Goal: Communication & Community: Participate in discussion

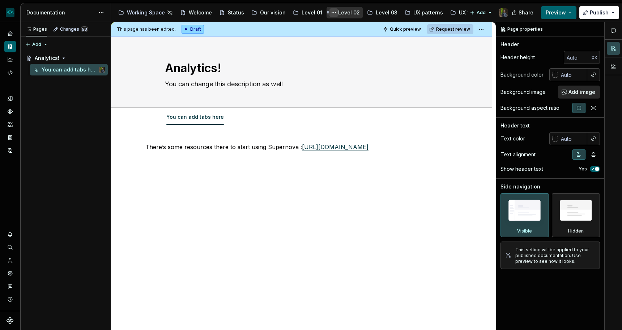
scroll to position [0, 13]
click at [11, 231] on div "Notifications" at bounding box center [10, 235] width 12 height 12
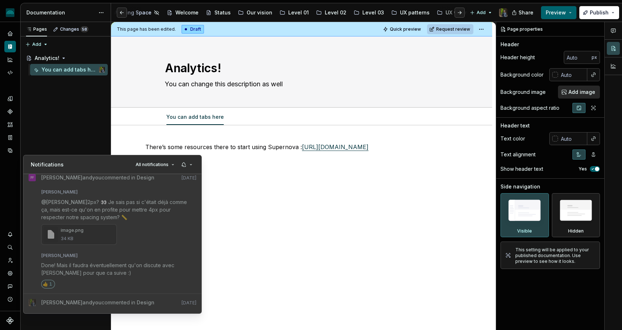
scroll to position [430, 0]
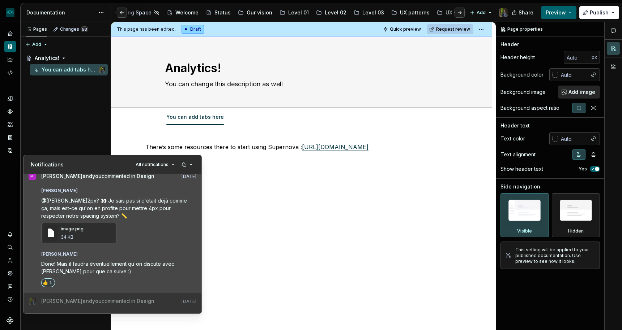
click at [139, 227] on div "image .png 34 KB" at bounding box center [118, 233] width 155 height 21
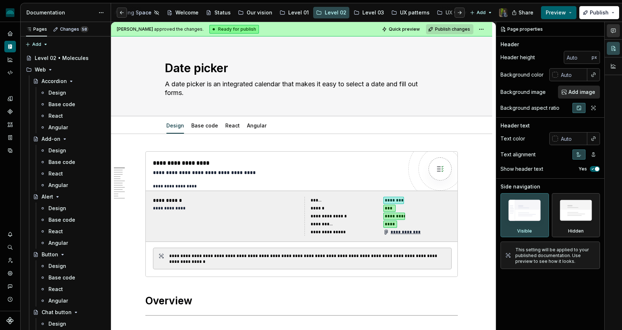
click at [617, 28] on button "button" at bounding box center [613, 30] width 13 height 13
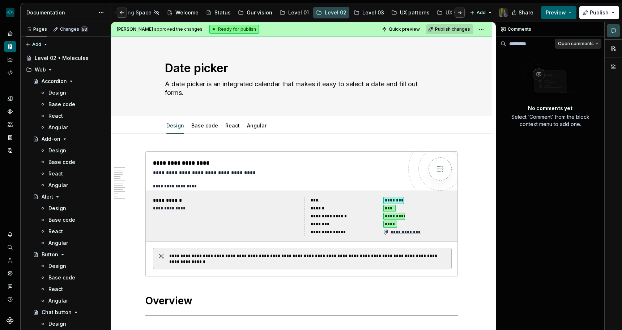
click at [587, 43] on span "Open comments" at bounding box center [576, 44] width 36 height 6
click at [569, 66] on div "Resolved" at bounding box center [573, 69] width 47 height 7
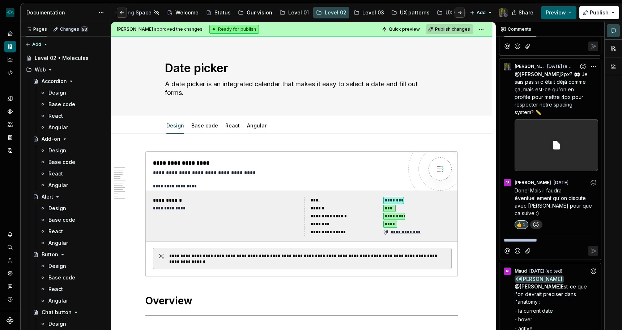
scroll to position [592, 0]
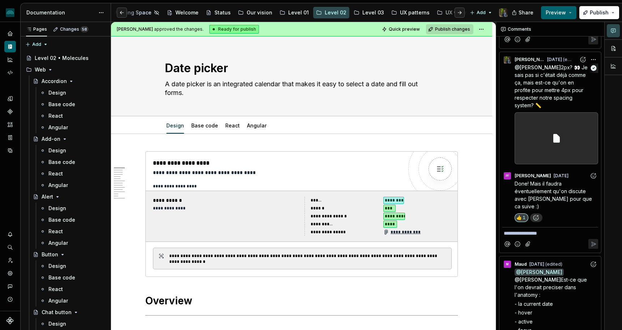
click at [554, 76] on span "2px? 👀 Je sais pas si c'était déjà comme ça, mais est-ce qu'on en profite pour …" at bounding box center [552, 86] width 74 height 44
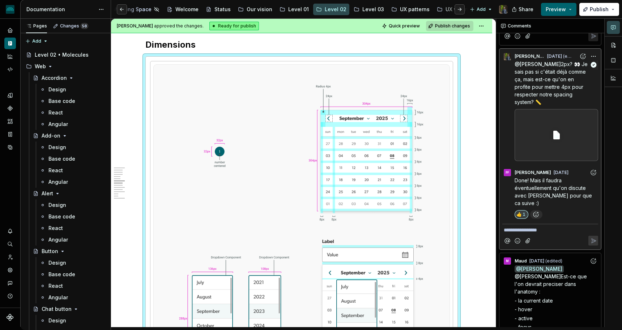
scroll to position [1151, 0]
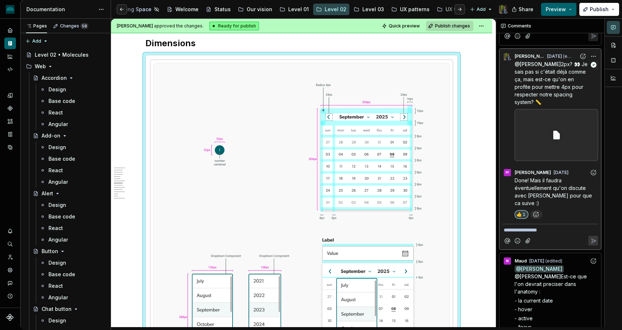
click at [551, 133] on icon at bounding box center [556, 135] width 11 height 11
type textarea "*"
click at [10, 30] on icon "Home" at bounding box center [10, 30] width 7 height 7
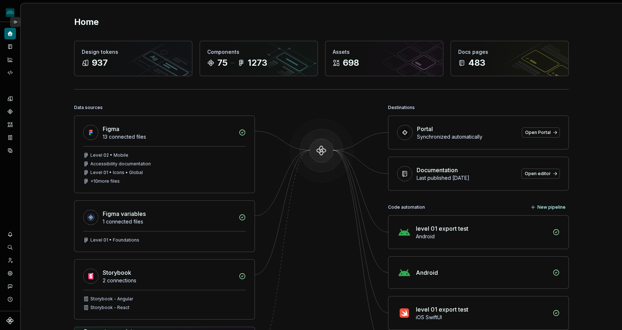
click at [15, 22] on button "Expand sidebar" at bounding box center [15, 22] width 10 height 10
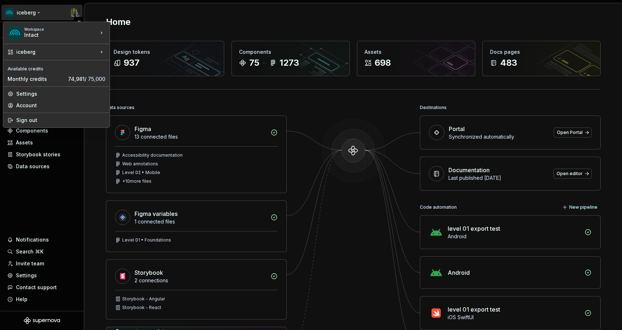
click at [24, 11] on html "iceberg Version Current draft Home Documentation Analytics Code automation Desi…" at bounding box center [311, 165] width 622 height 330
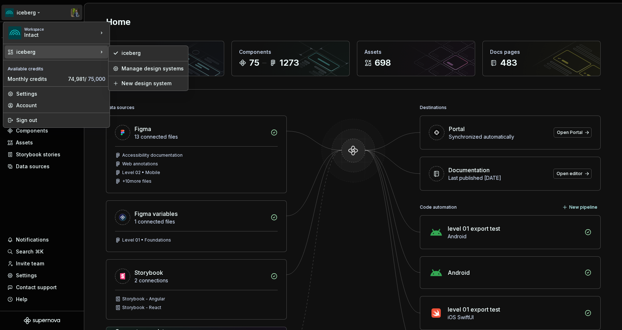
click at [240, 22] on html "iceberg Version Current draft Home Documentation Analytics Code automation Desi…" at bounding box center [311, 165] width 622 height 330
